Goal: Obtain resource: Download file/media

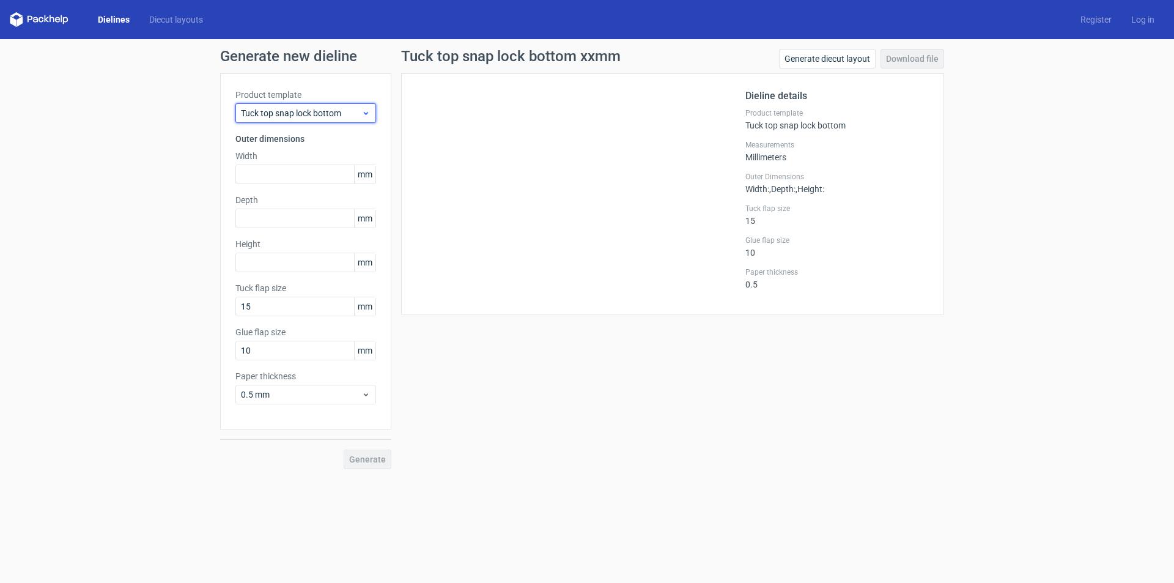
click at [310, 117] on span "Tuck top snap lock bottom" at bounding box center [301, 113] width 121 height 12
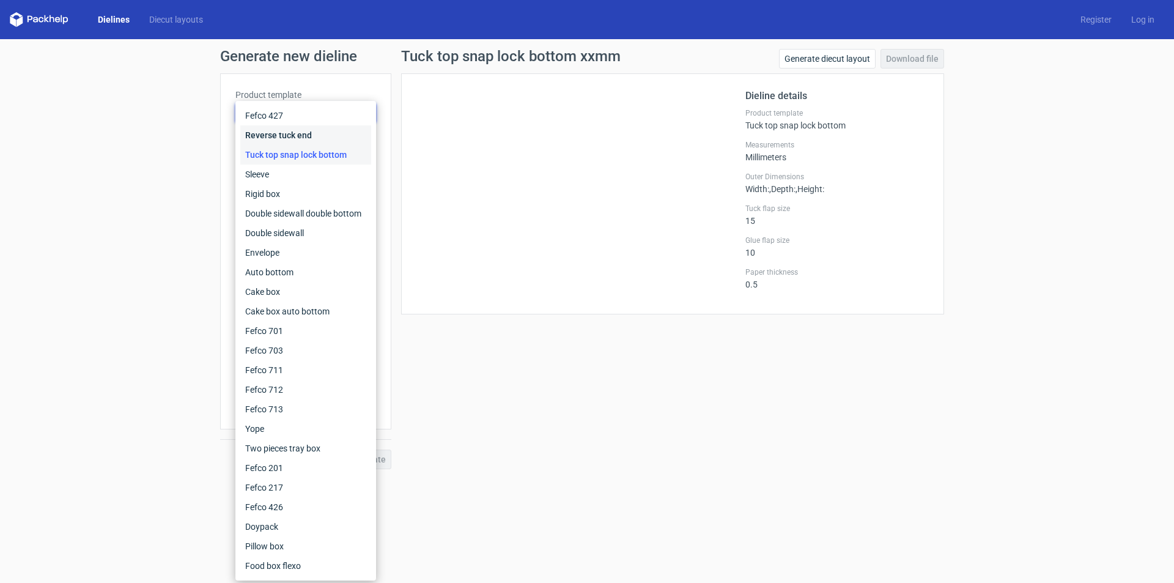
click at [294, 130] on div "Reverse tuck end" at bounding box center [305, 135] width 131 height 20
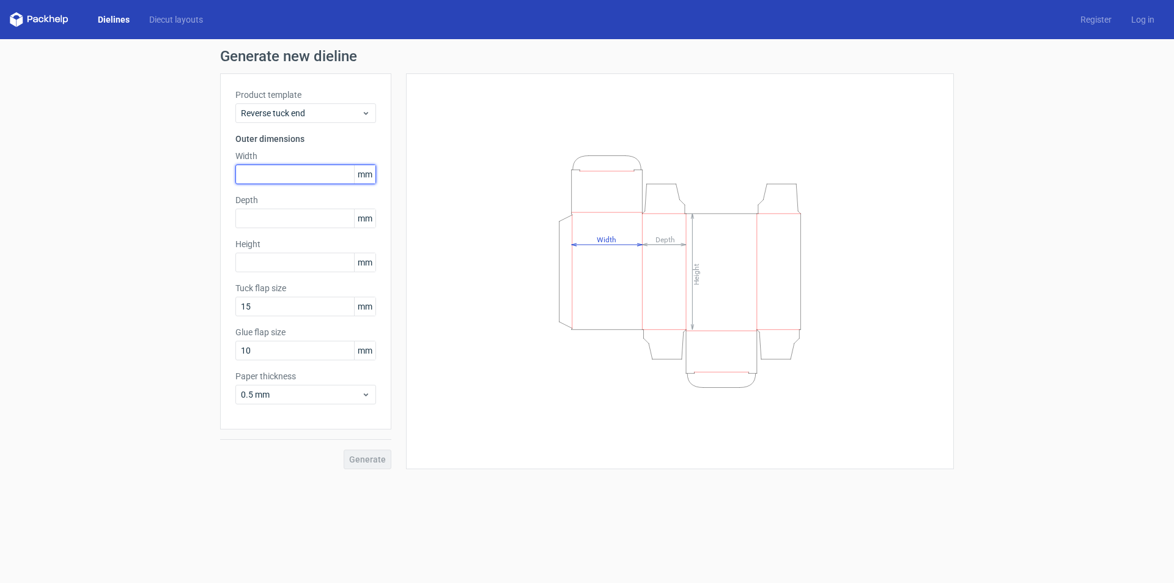
click at [291, 172] on input "text" at bounding box center [306, 175] width 141 height 20
type input "30"
type input "24"
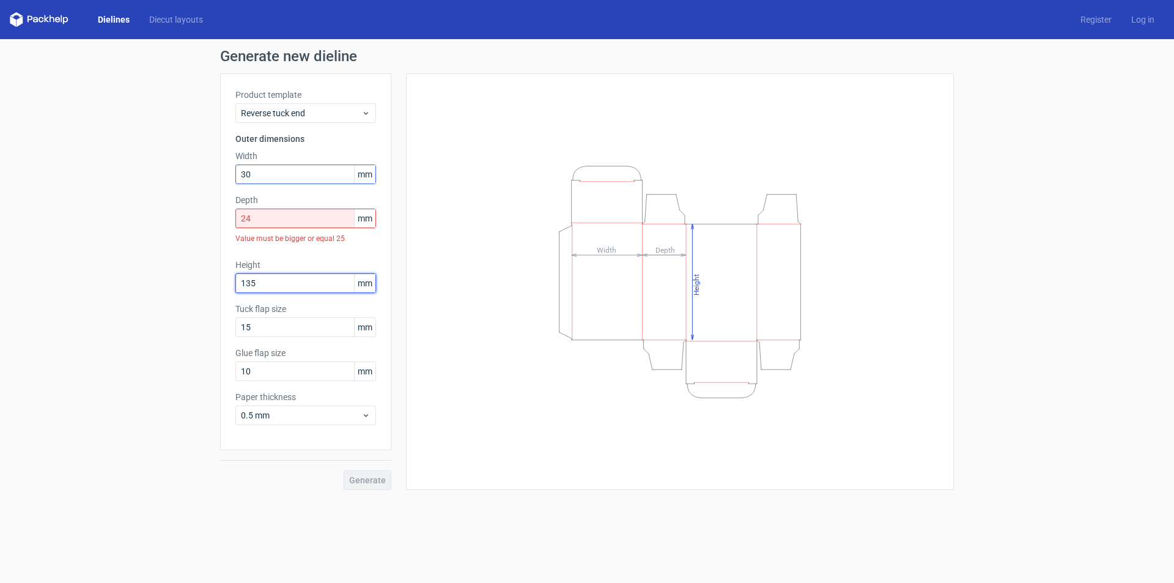
type input "135"
type input "10"
click at [280, 418] on span "0.5 mm" at bounding box center [301, 415] width 121 height 12
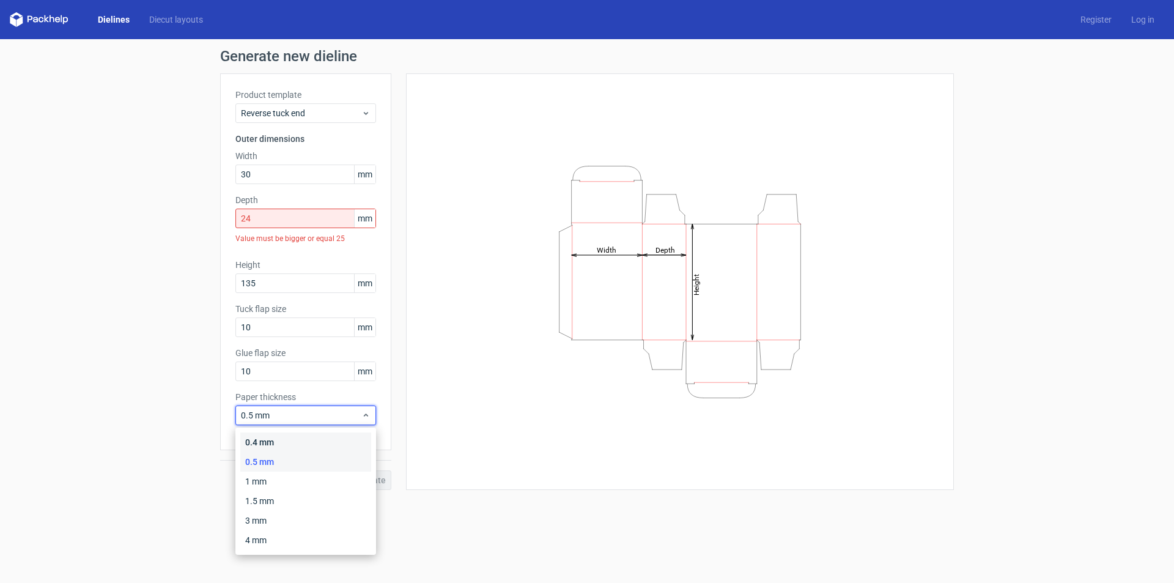
click at [279, 439] on div "0.4 mm" at bounding box center [305, 442] width 131 height 20
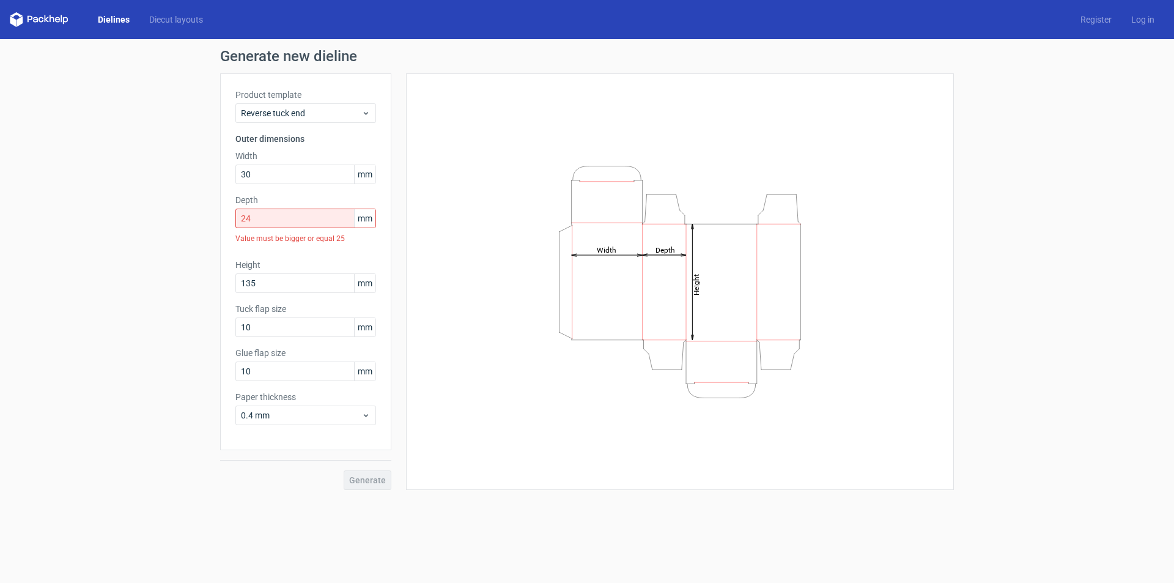
click at [346, 465] on div "Generate" at bounding box center [305, 470] width 171 height 40
click at [336, 223] on input "24" at bounding box center [306, 219] width 141 height 20
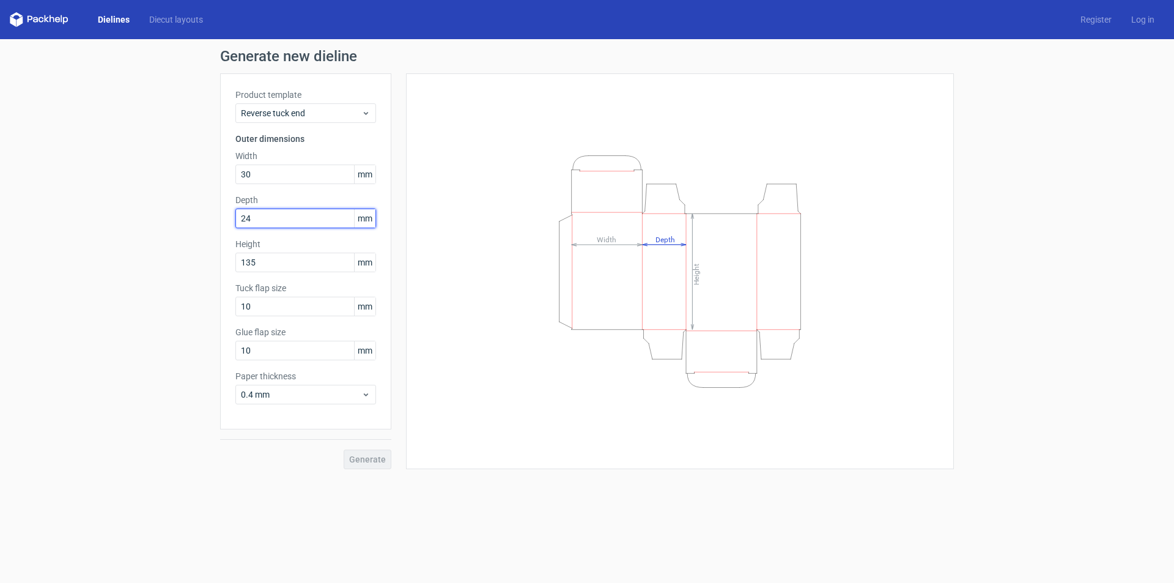
type input "2"
type input "25"
click at [344, 450] on button "Generate" at bounding box center [368, 460] width 48 height 20
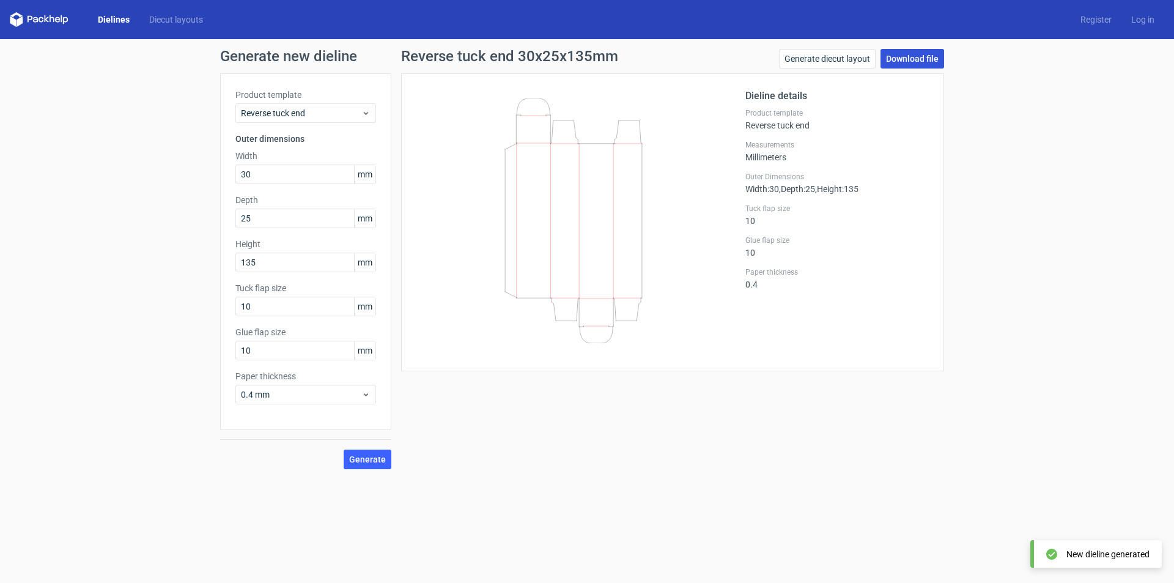
click at [927, 57] on link "Download file" at bounding box center [913, 59] width 64 height 20
